Goal: Task Accomplishment & Management: Manage account settings

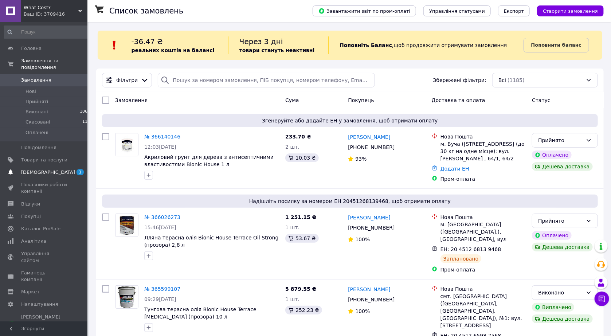
click at [38, 169] on span "[DEMOGRAPHIC_DATA]" at bounding box center [48, 172] width 54 height 7
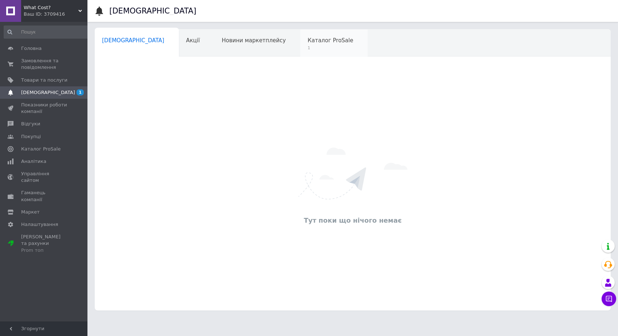
click at [308, 50] on span "1" at bounding box center [331, 47] width 46 height 5
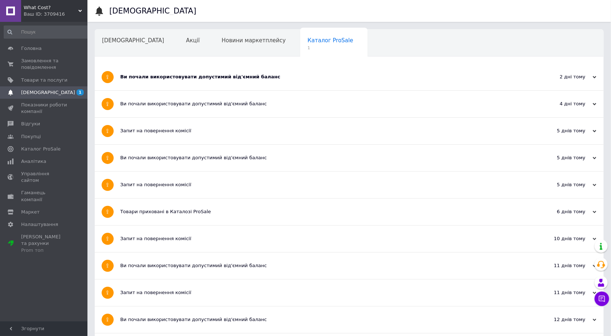
click at [189, 77] on div "Ви почали використовувати допустимий від'ємний баланс" at bounding box center [322, 77] width 404 height 7
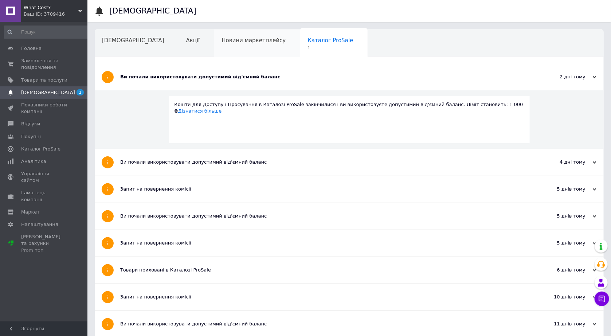
click at [245, 38] on div "Новини маркетплейсу" at bounding box center [257, 44] width 86 height 28
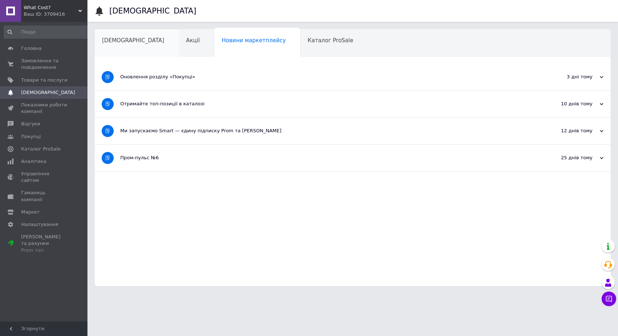
click at [114, 46] on div "[DEMOGRAPHIC_DATA]" at bounding box center [137, 44] width 84 height 28
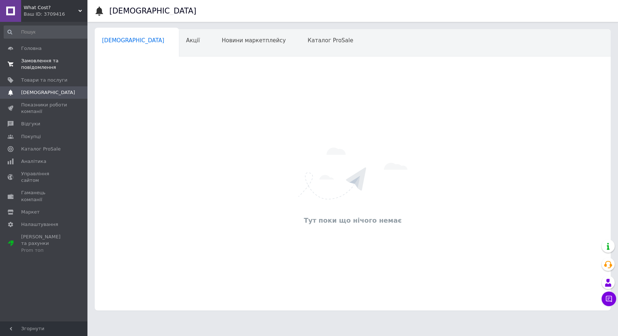
click at [42, 68] on span "Замовлення та повідомлення" at bounding box center [44, 64] width 46 height 13
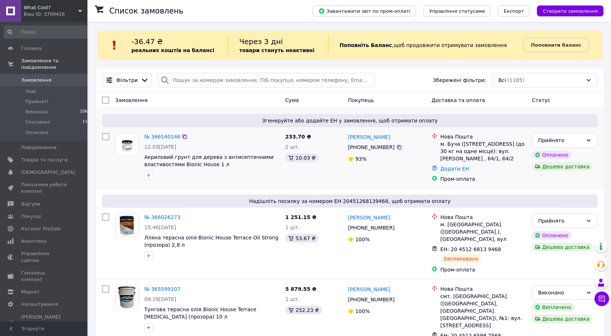
click at [333, 172] on div "233.70 ₴ 2 шт. 10.03 ₴" at bounding box center [314, 157] width 63 height 55
click at [335, 236] on div "53.67 ₴" at bounding box center [314, 238] width 57 height 9
click at [337, 187] on div "Згенеруйте або додайте ЕН у замовлення, щоб отримати оплату № 366140146 12:03[D…" at bounding box center [350, 148] width 508 height 80
click at [330, 178] on div "233.70 ₴ 2 шт. 10.03 ₴" at bounding box center [314, 157] width 63 height 55
click at [335, 178] on div "233.70 ₴ 2 шт. 10.03 ₴" at bounding box center [314, 157] width 63 height 55
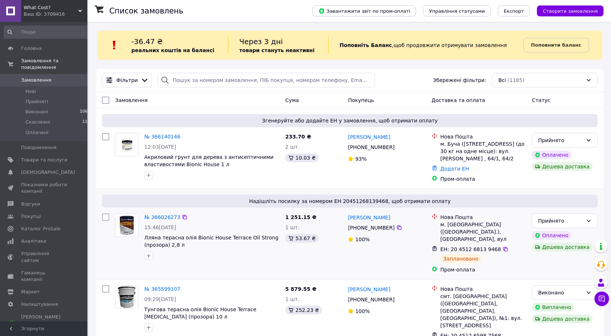
click at [334, 222] on div "1 251.15 ₴ 1 шт. 53.67 ₴" at bounding box center [314, 244] width 63 height 66
